Goal: Task Accomplishment & Management: Manage account settings

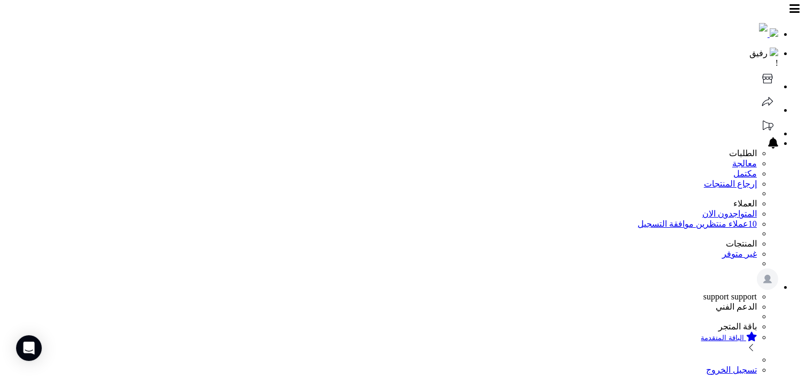
scroll to position [112, 0]
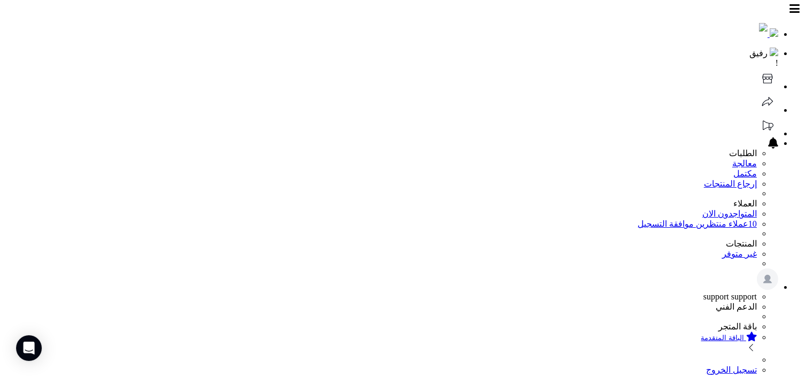
select select
